Goal: Information Seeking & Learning: Learn about a topic

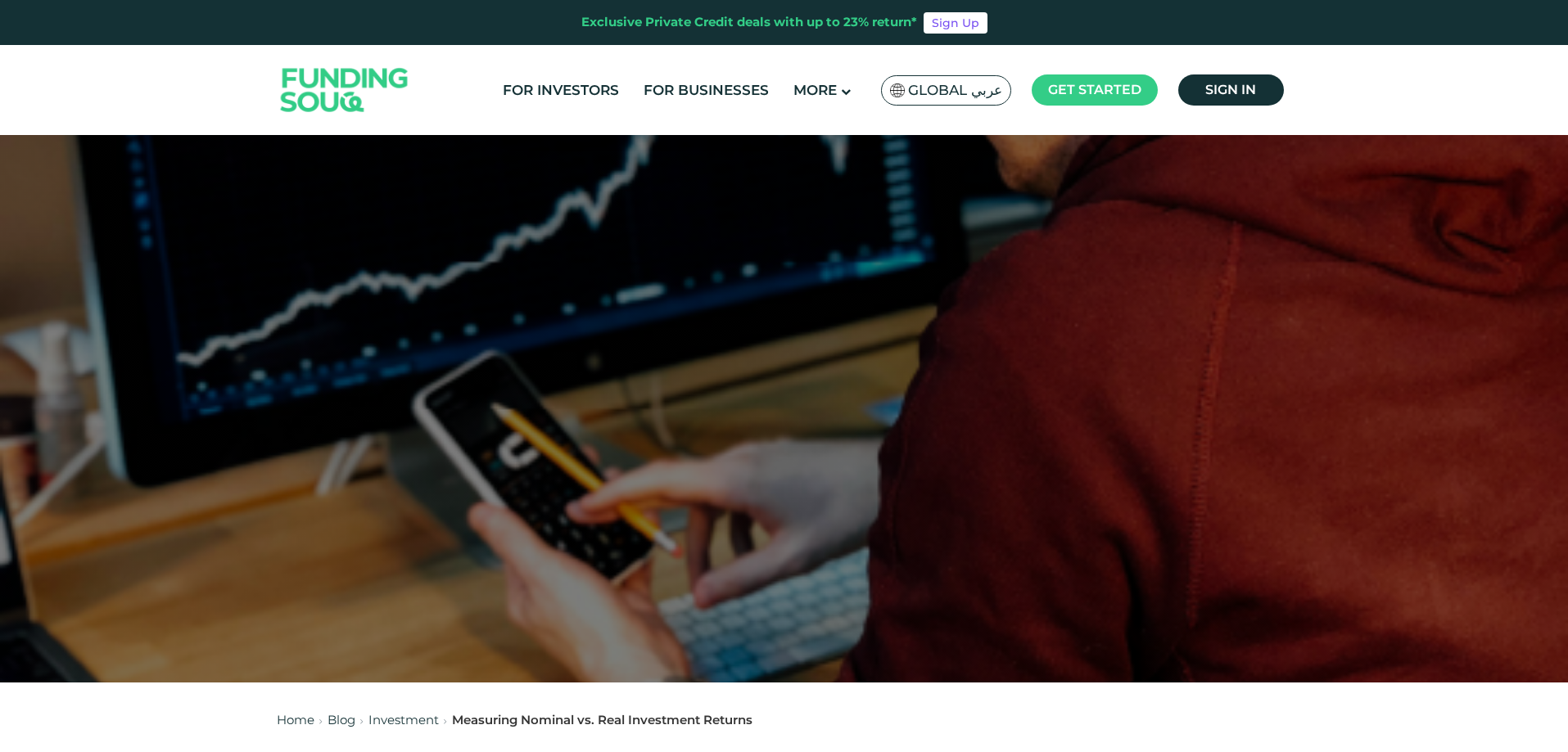
click at [915, 91] on span "Global عربي" at bounding box center [955, 90] width 94 height 19
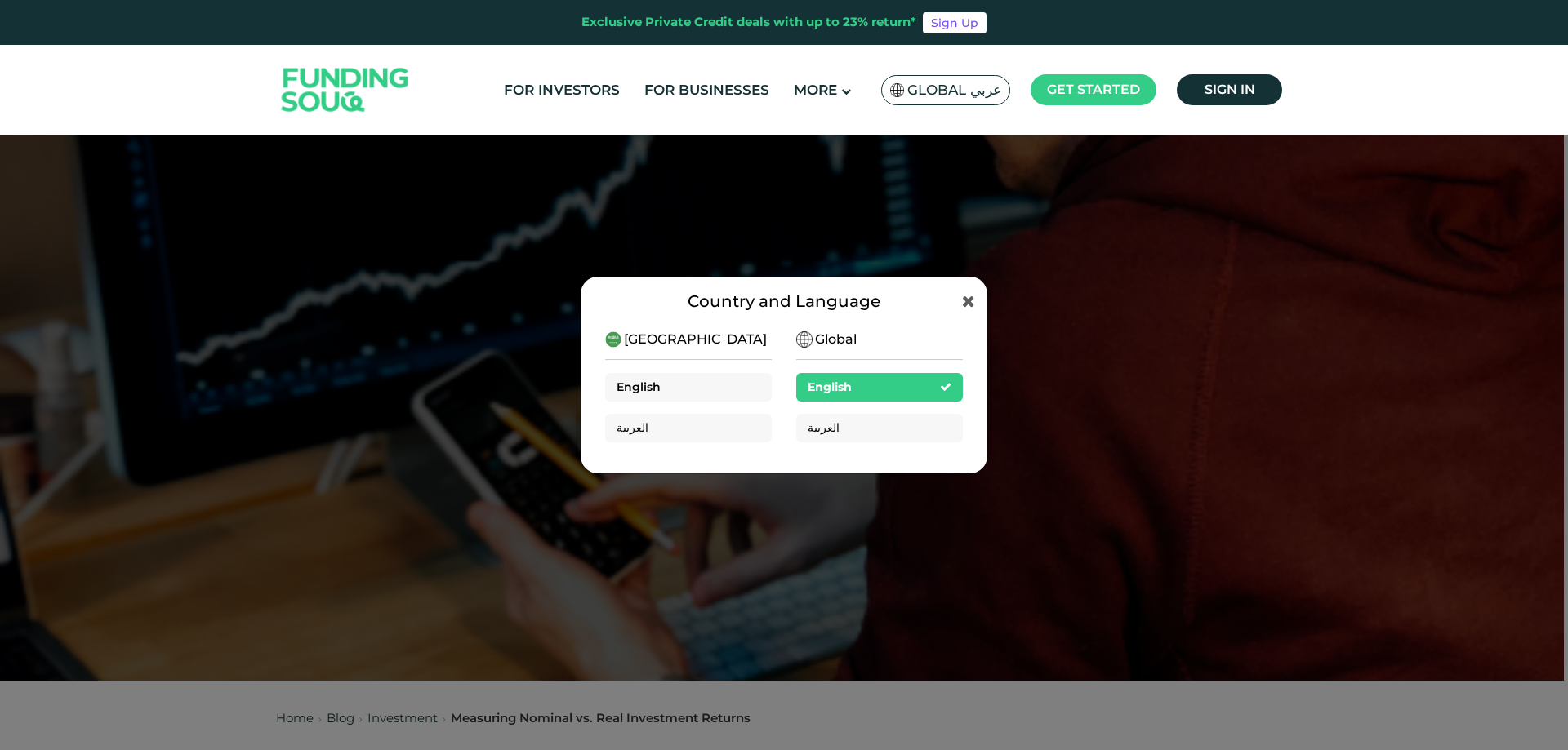
click at [681, 387] on div "English" at bounding box center [688, 388] width 166 height 29
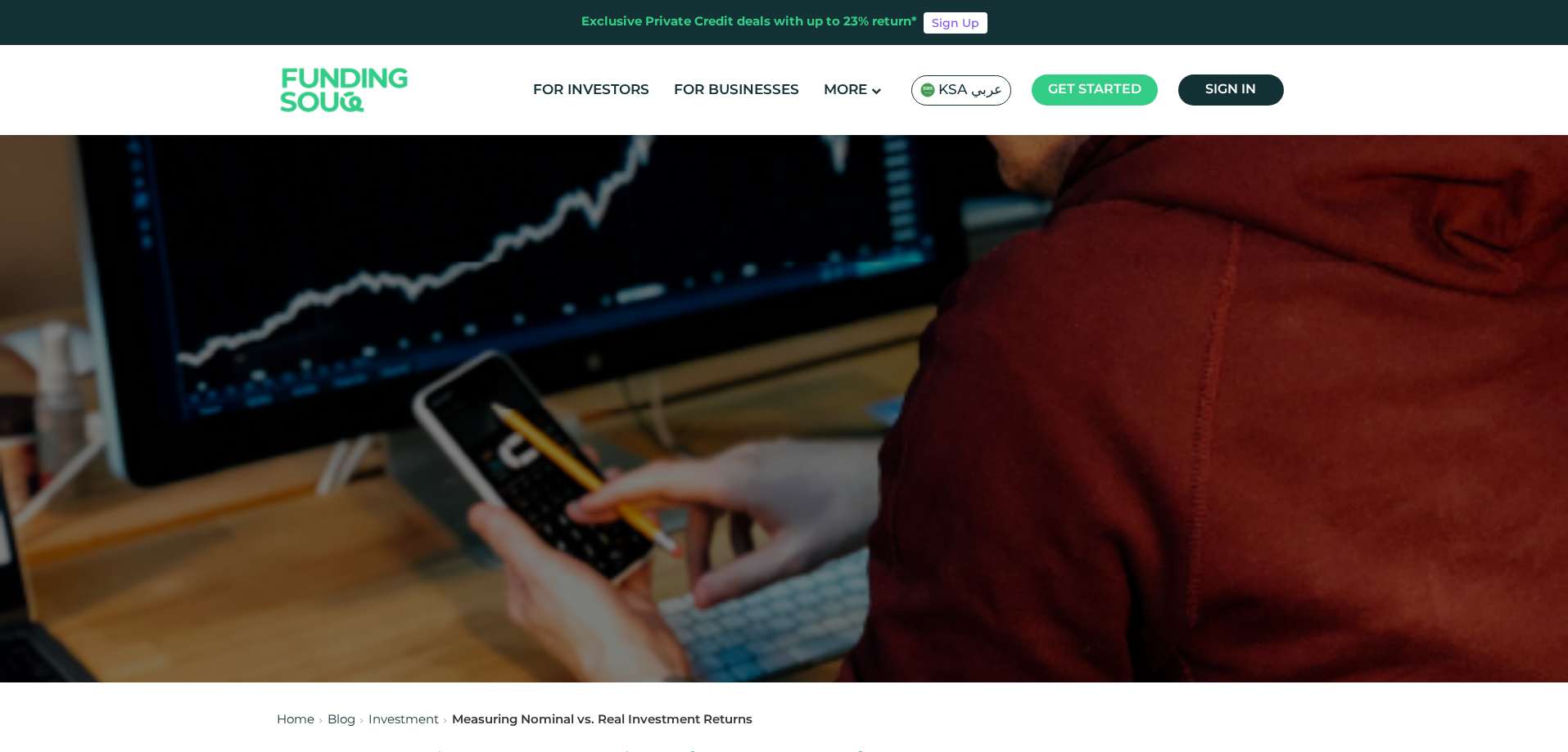
click at [954, 90] on span "KSA عربي" at bounding box center [970, 90] width 64 height 19
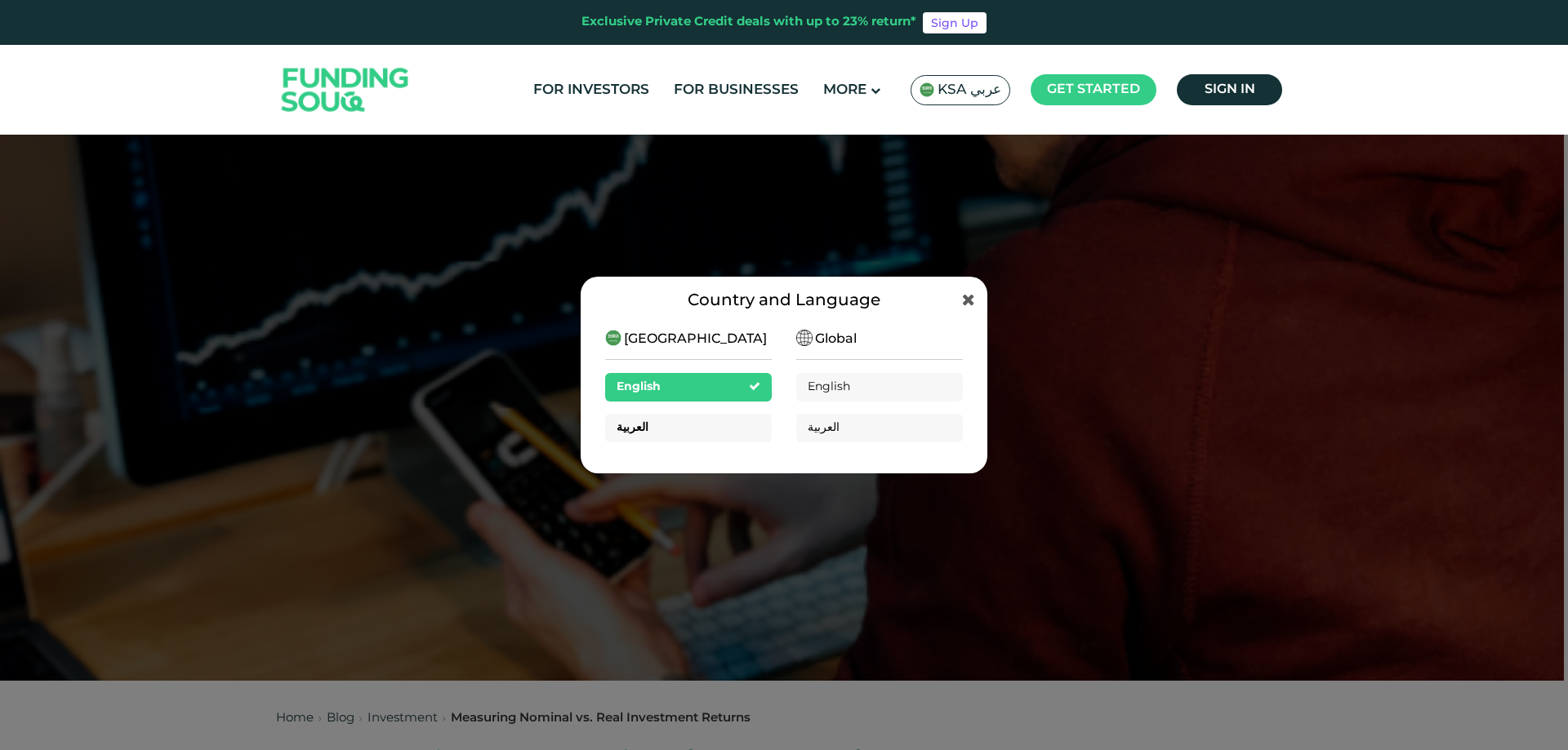
click at [703, 434] on div "العربية" at bounding box center [688, 428] width 166 height 29
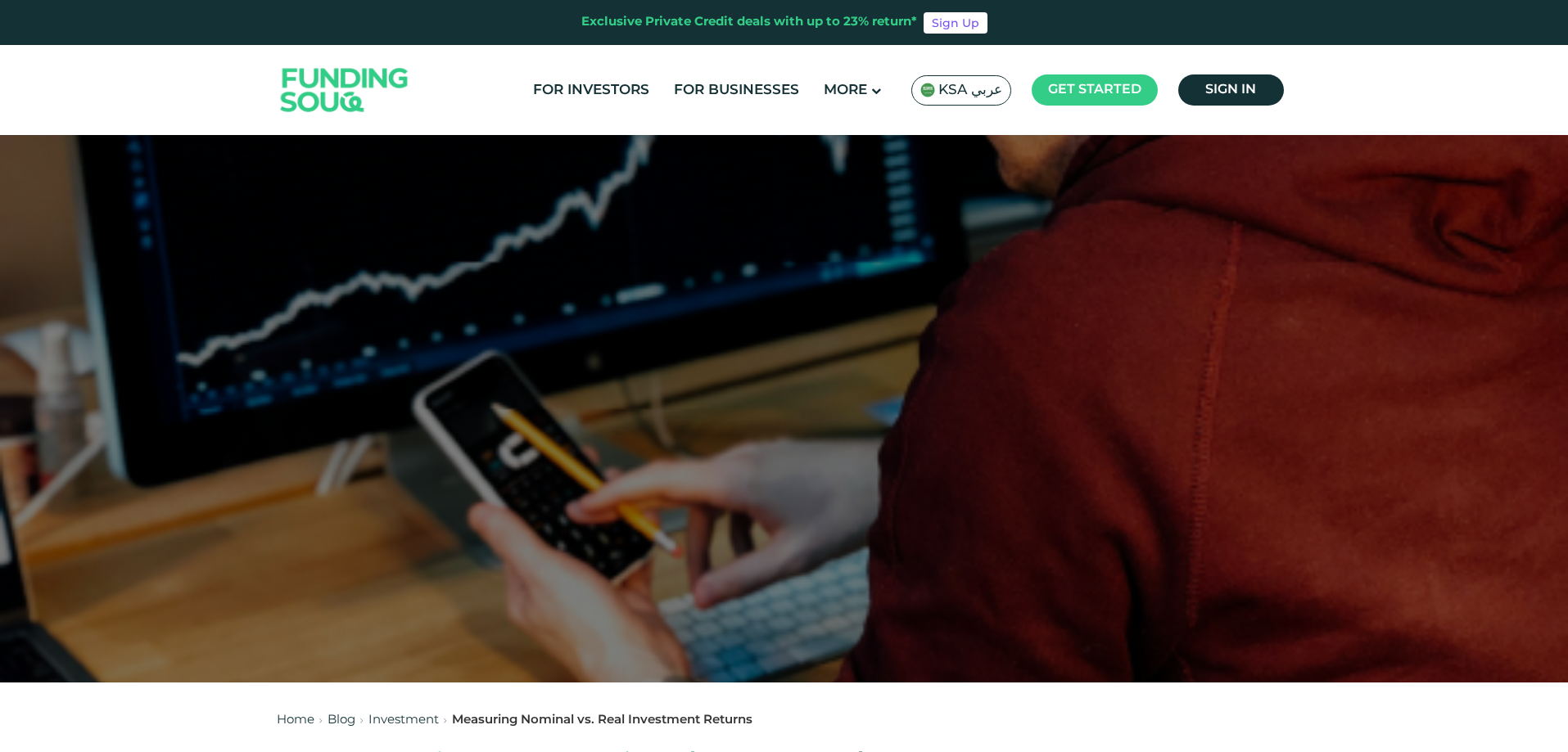
click at [962, 96] on span "KSA عربي" at bounding box center [970, 90] width 64 height 19
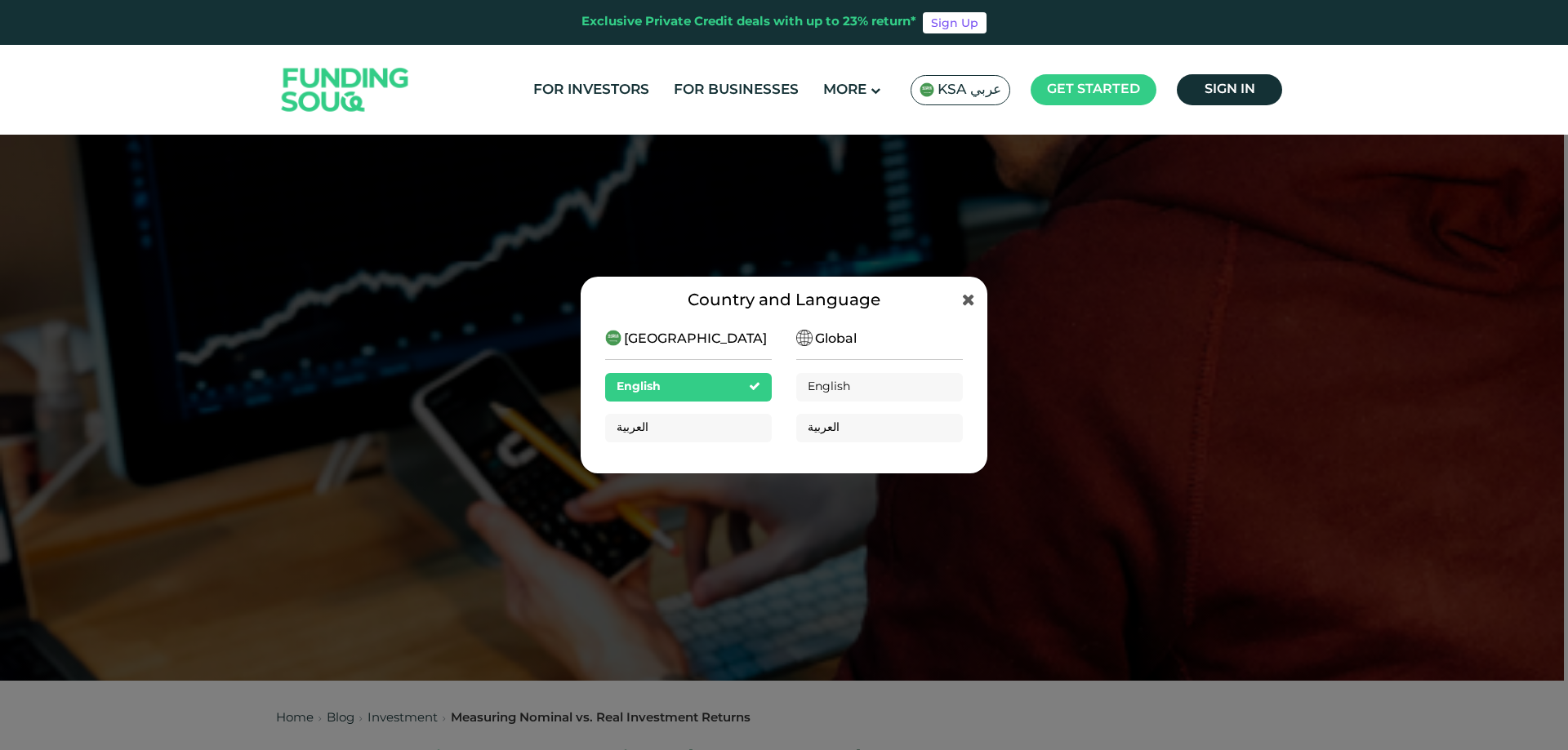
click at [626, 338] on span "[GEOGRAPHIC_DATA]" at bounding box center [695, 339] width 143 height 19
drag, startPoint x: 626, startPoint y: 338, endPoint x: 708, endPoint y: 340, distance: 82.0
click at [708, 340] on div "[GEOGRAPHIC_DATA]" at bounding box center [687, 339] width 165 height 19
click at [919, 386] on div "English" at bounding box center [879, 388] width 166 height 29
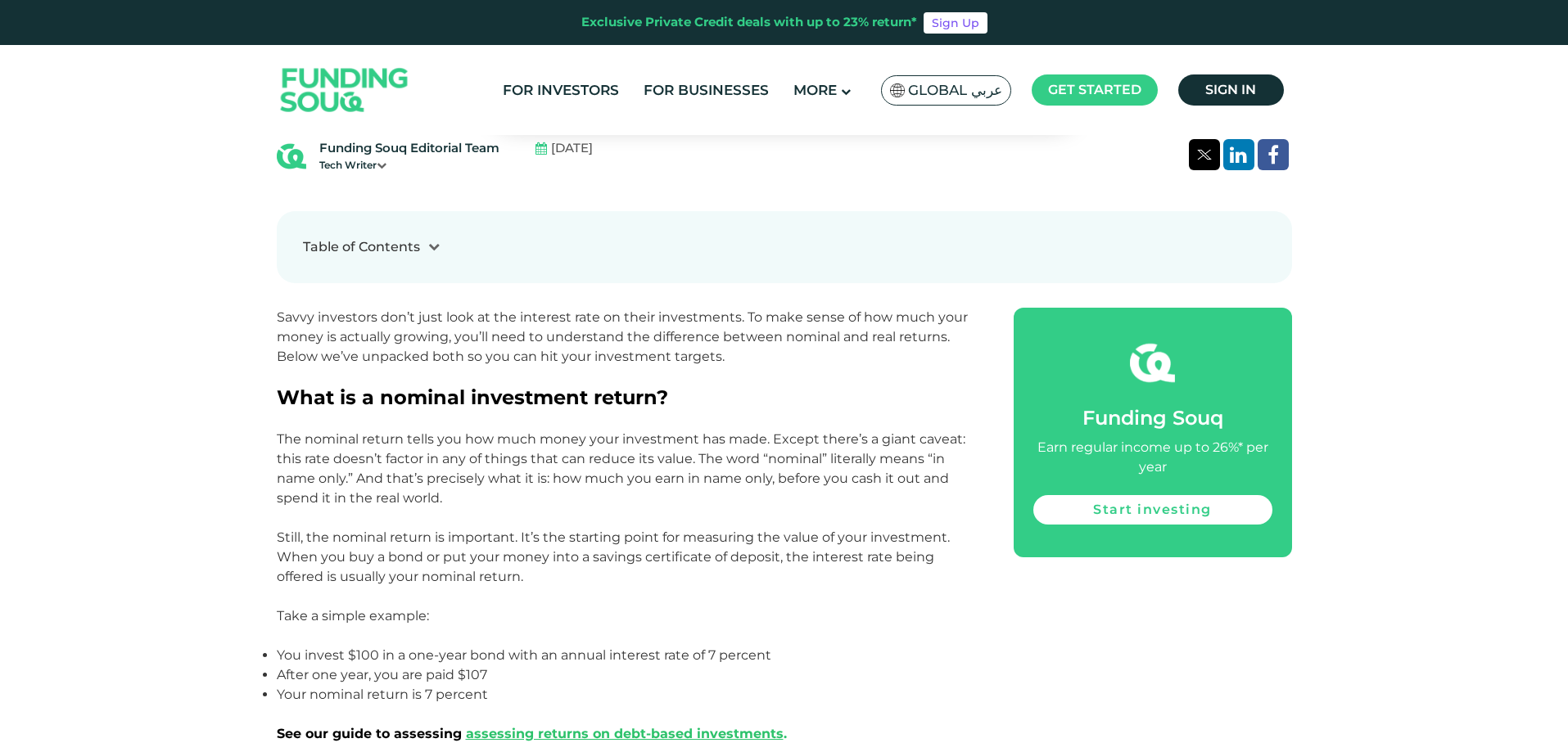
scroll to position [818, 0]
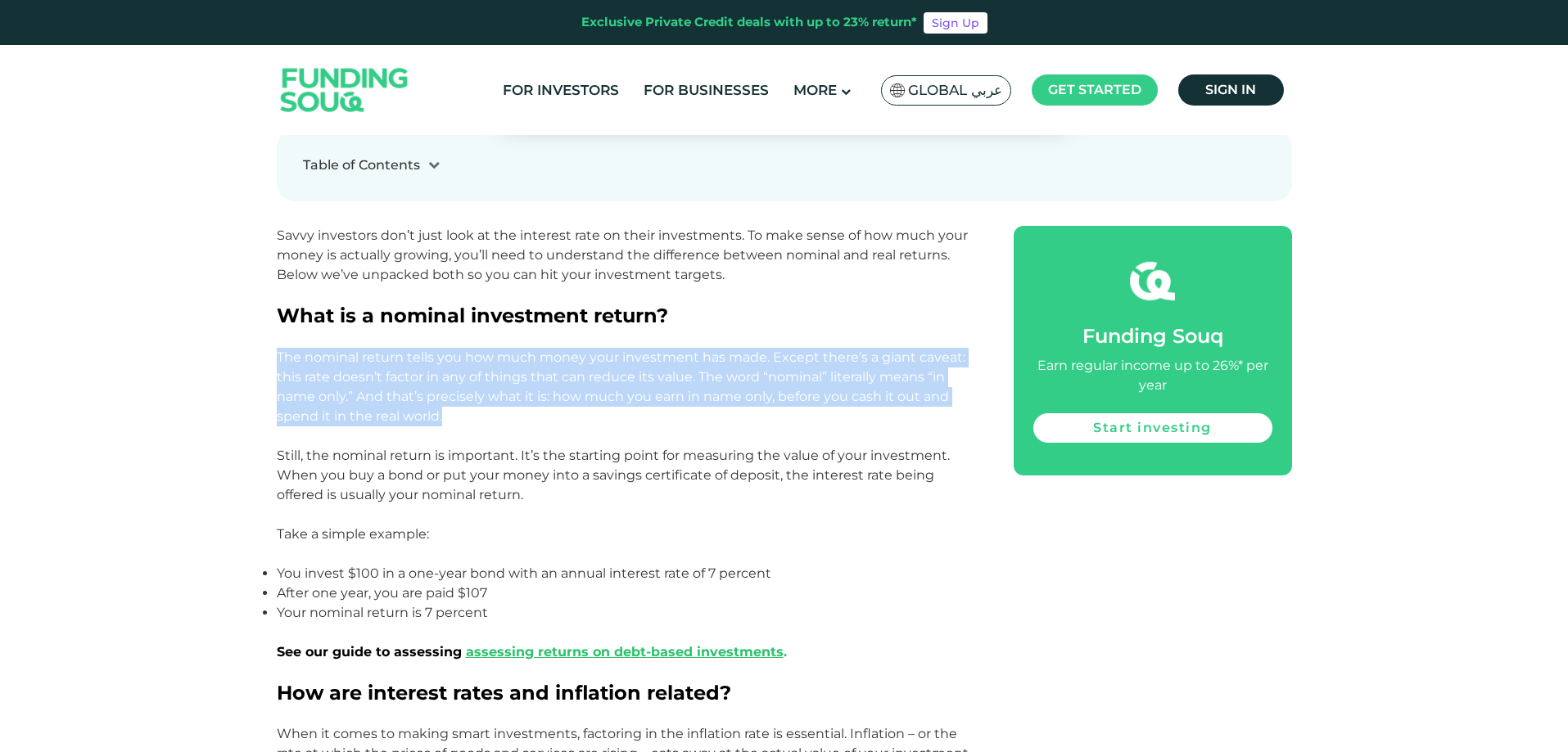
drag, startPoint x: 279, startPoint y: 357, endPoint x: 454, endPoint y: 421, distance: 186.3
click at [454, 421] on p "The nominal return tells you how much money your investment has made. Except th…" at bounding box center [627, 386] width 700 height 78
copy p "The nominal return tells you how much money your investment has made. Except th…"
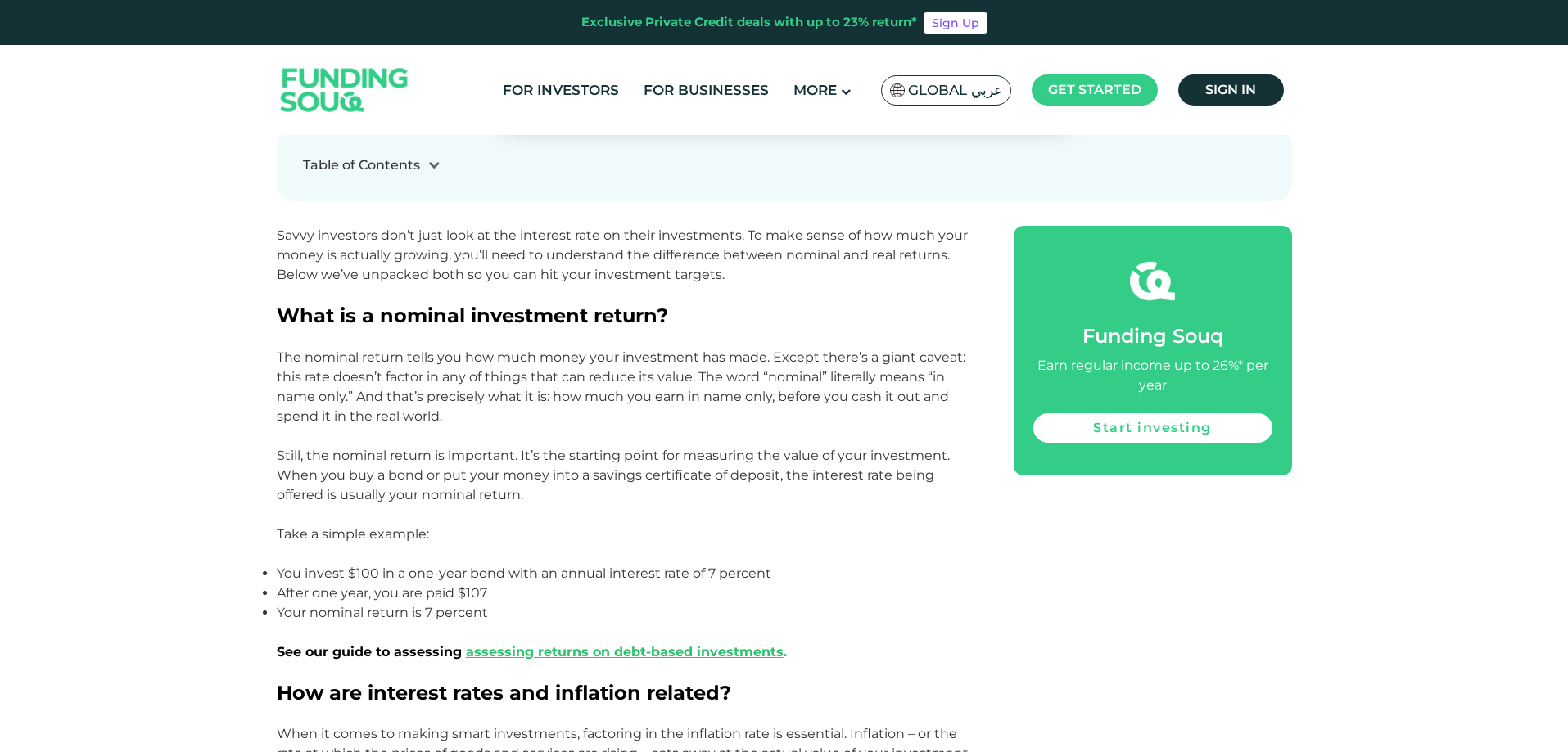
click at [762, 459] on p "Still, the nominal return is important. It’s the starting point for measuring t…" at bounding box center [627, 475] width 700 height 59
